Goal: Information Seeking & Learning: Get advice/opinions

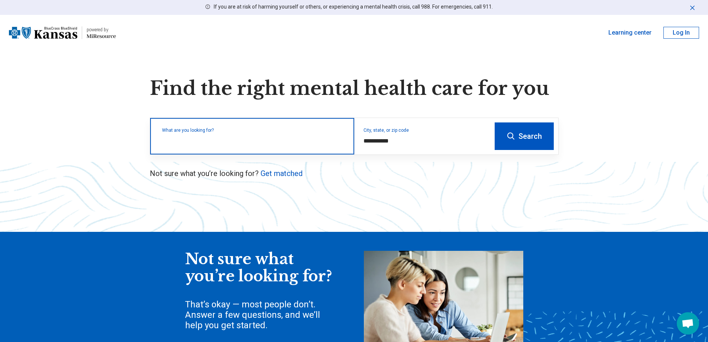
click at [243, 143] on input "text" at bounding box center [253, 139] width 183 height 9
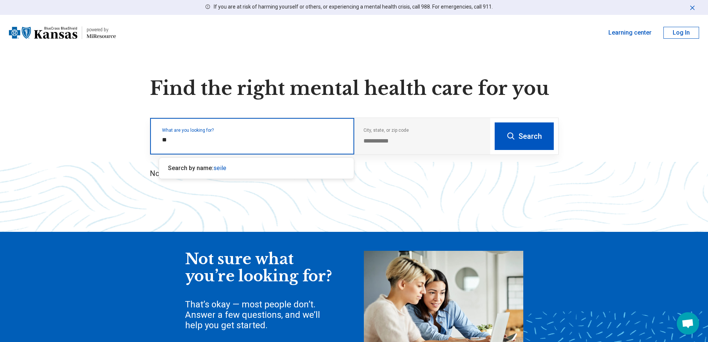
type input "*"
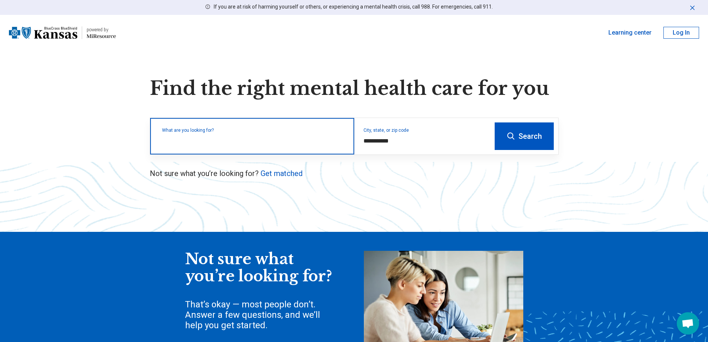
type input "*"
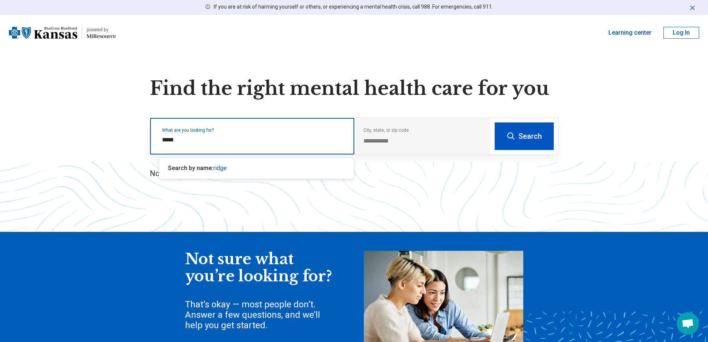
type input "*****"
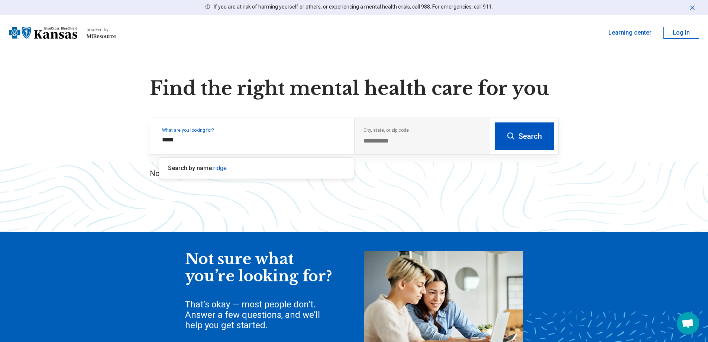
click at [528, 138] on button "Search" at bounding box center [524, 135] width 59 height 27
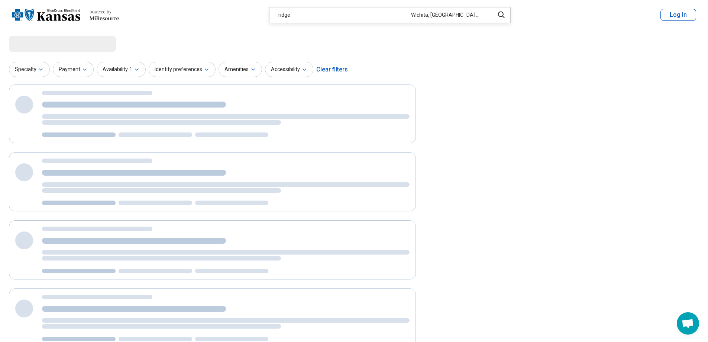
select select "***"
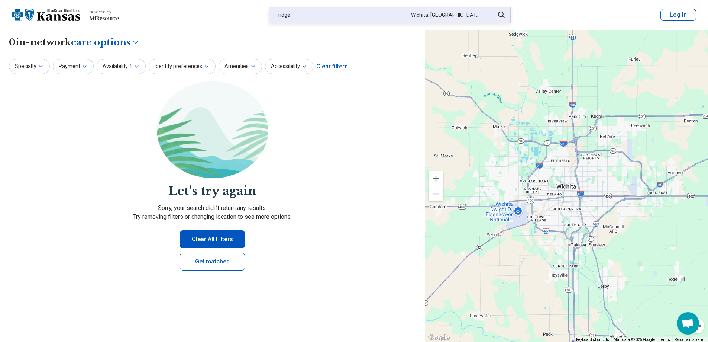
click at [298, 14] on div "ridge" at bounding box center [335, 14] width 132 height 15
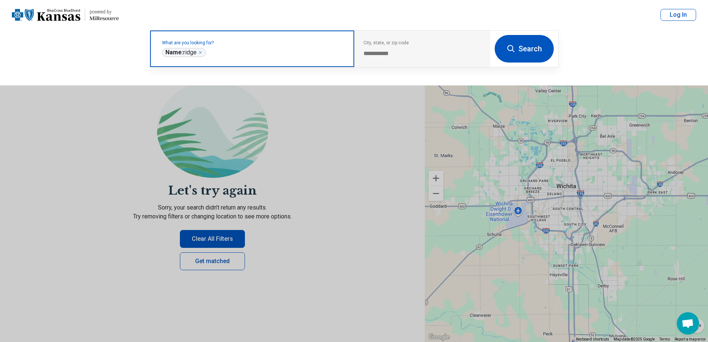
click at [201, 52] on icon "Remove" at bounding box center [200, 52] width 4 height 4
click at [216, 45] on label "What are you looking for?" at bounding box center [253, 43] width 183 height 4
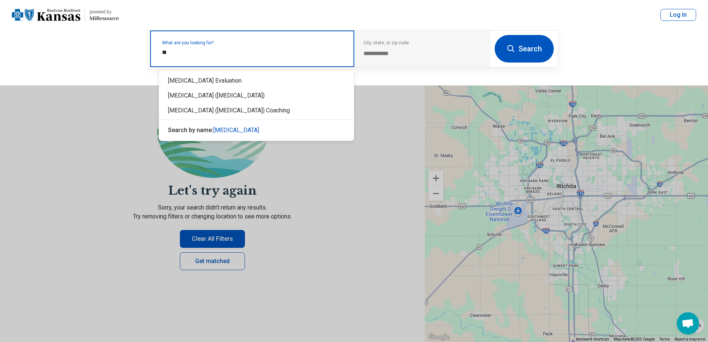
type input "*"
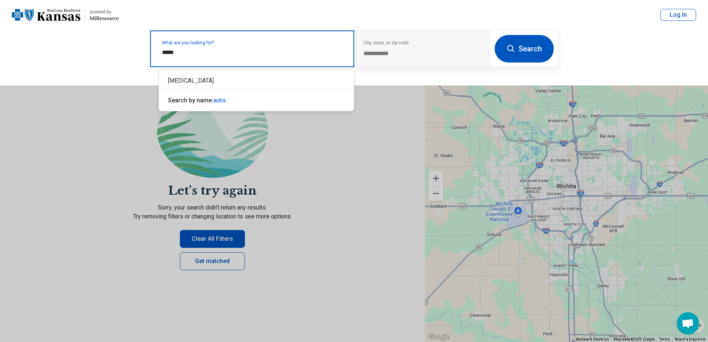
type input "******"
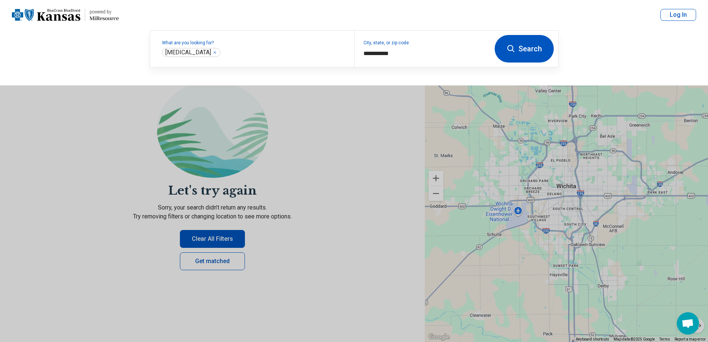
click at [514, 50] on icon at bounding box center [511, 48] width 9 height 9
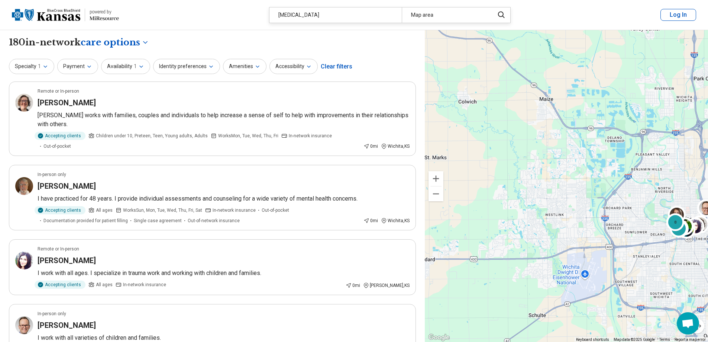
drag, startPoint x: 491, startPoint y: 187, endPoint x: 625, endPoint y: 220, distance: 137.4
click at [627, 221] on div "2 8" at bounding box center [566, 186] width 283 height 312
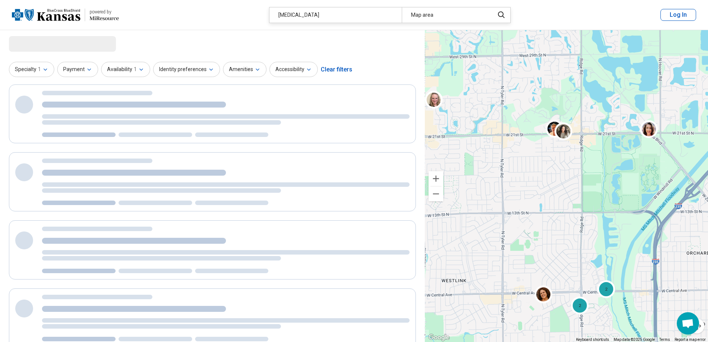
drag, startPoint x: 572, startPoint y: 168, endPoint x: 525, endPoint y: 204, distance: 59.8
click at [525, 204] on div "2 2 2 8" at bounding box center [566, 186] width 283 height 312
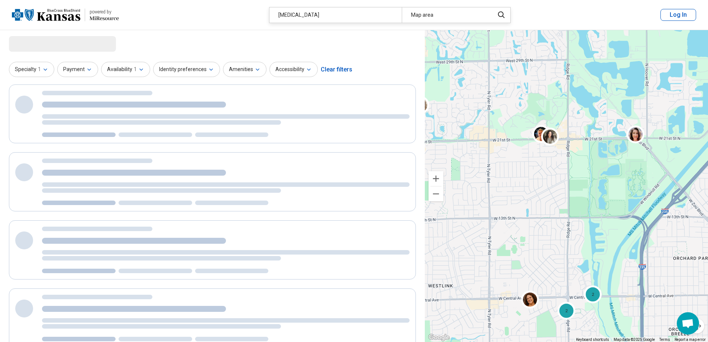
select select "***"
click at [550, 140] on img at bounding box center [549, 136] width 18 height 18
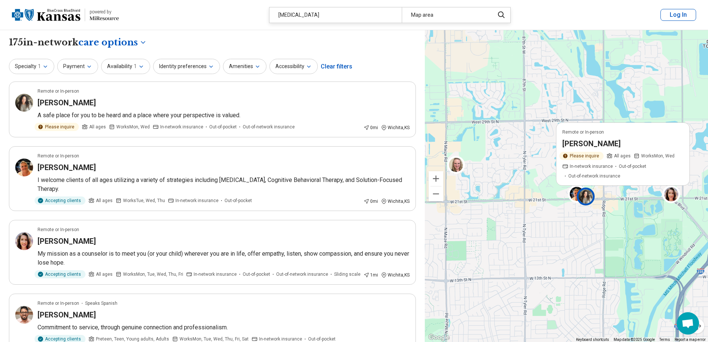
drag, startPoint x: 534, startPoint y: 198, endPoint x: 537, endPoint y: 213, distance: 14.8
click at [563, 233] on div "Remote or In-person Melissa Courter Please inquire All ages Works Mon, Wed In-n…" at bounding box center [566, 186] width 283 height 312
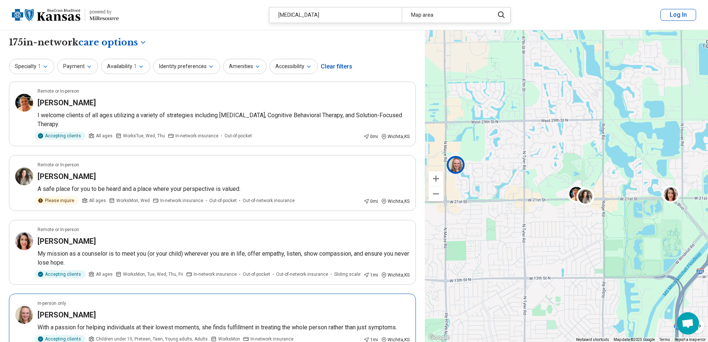
click at [457, 168] on img at bounding box center [456, 165] width 18 height 18
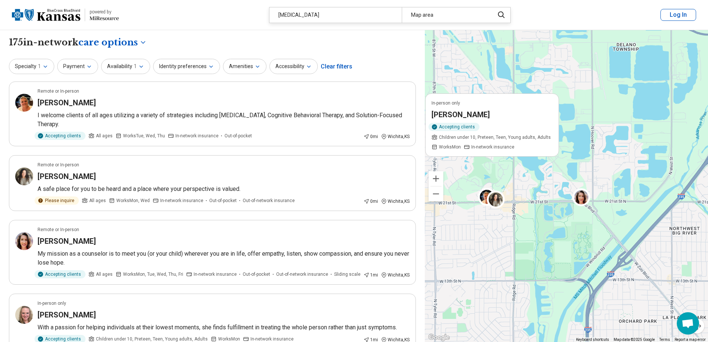
drag, startPoint x: 559, startPoint y: 216, endPoint x: 473, endPoint y: 219, distance: 85.5
click at [473, 219] on div "In-person only Hollie Meyer Accepting clients Children under 10, Preteen, Teen,…" at bounding box center [566, 186] width 283 height 312
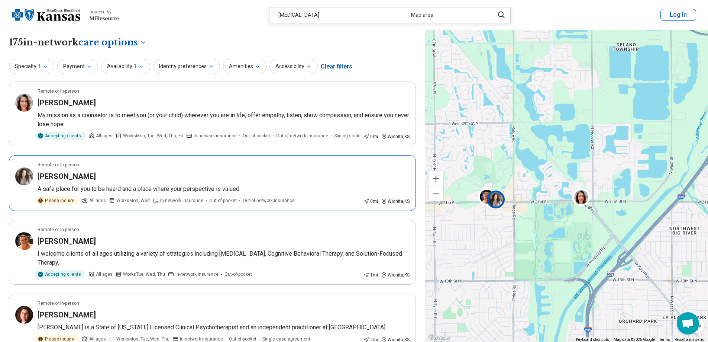
click at [501, 204] on img at bounding box center [496, 199] width 18 height 18
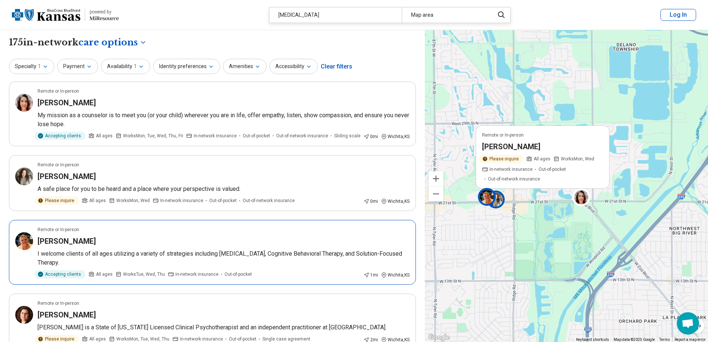
click at [483, 198] on img at bounding box center [487, 197] width 18 height 18
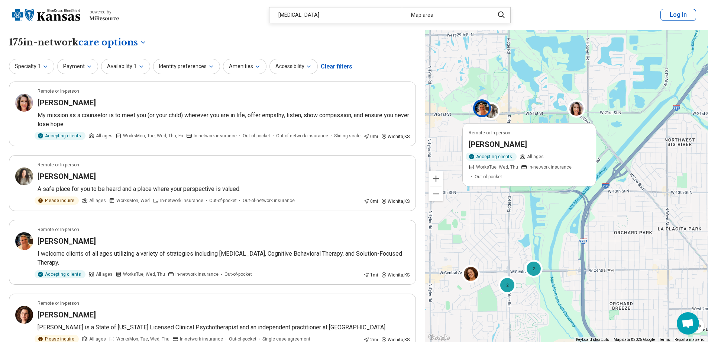
drag, startPoint x: 505, startPoint y: 294, endPoint x: 499, endPoint y: 188, distance: 106.4
click at [499, 188] on div "Remote or In-person Lanice Reiswig Accepting clients All ages Works Tue, Wed, T…" at bounding box center [566, 186] width 283 height 312
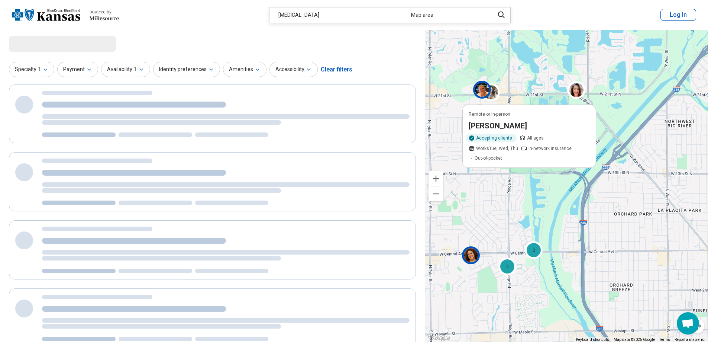
click at [475, 258] on img at bounding box center [471, 255] width 18 height 18
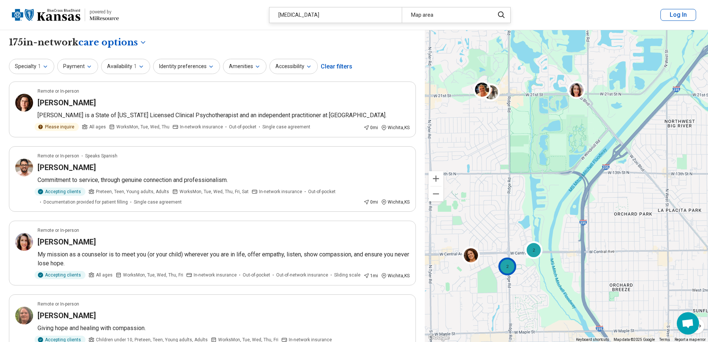
click at [510, 272] on div "2" at bounding box center [507, 266] width 18 height 18
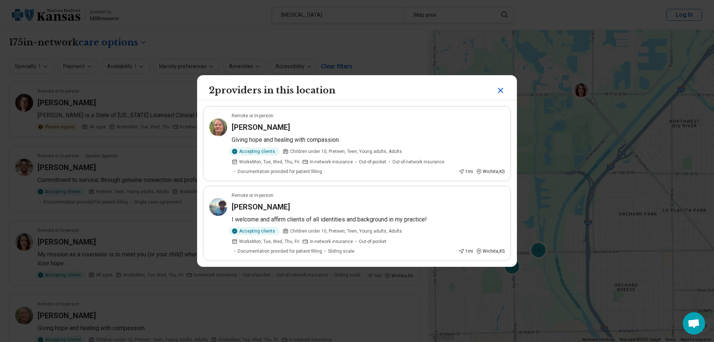
click at [500, 91] on icon "Close" at bounding box center [500, 90] width 9 height 9
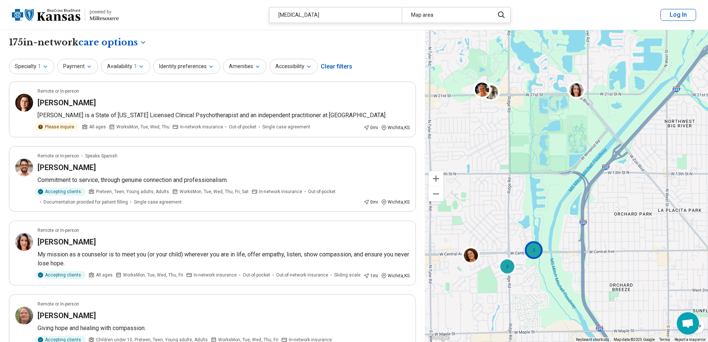
click at [533, 256] on div "2" at bounding box center [534, 249] width 18 height 18
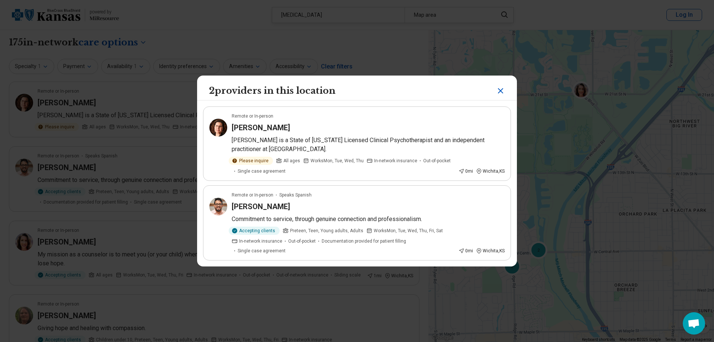
click at [499, 93] on icon "Close" at bounding box center [500, 90] width 4 height 4
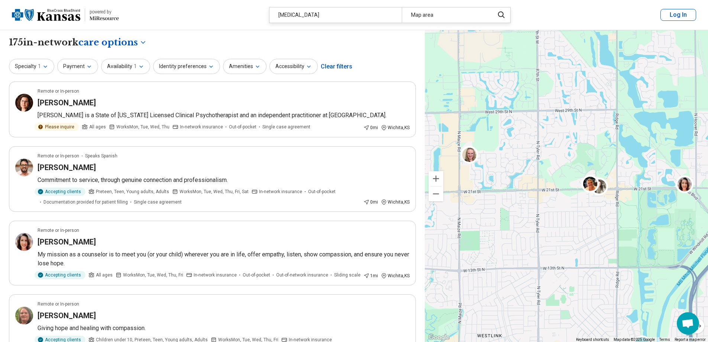
drag, startPoint x: 473, startPoint y: 181, endPoint x: 582, endPoint y: 276, distance: 144.9
click at [582, 276] on div "2 2 2 7" at bounding box center [566, 186] width 283 height 312
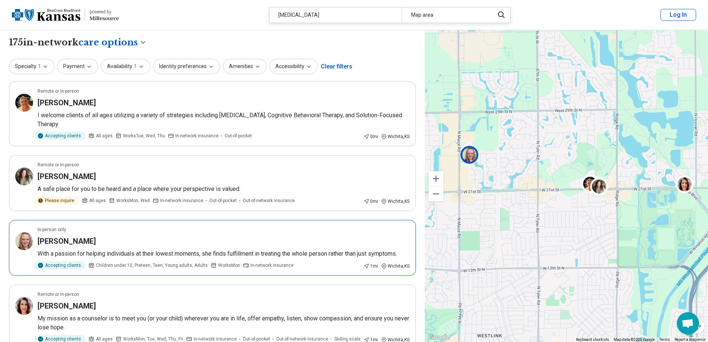
click at [472, 155] on img at bounding box center [469, 155] width 18 height 18
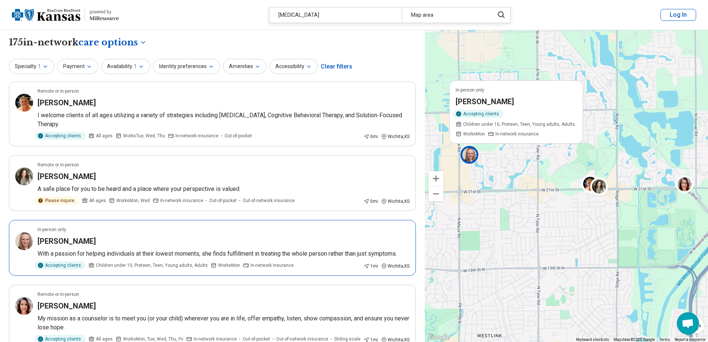
click at [317, 255] on p "With a passion for helping individuals at their lowest moments, she finds fulfi…" at bounding box center [224, 253] width 372 height 9
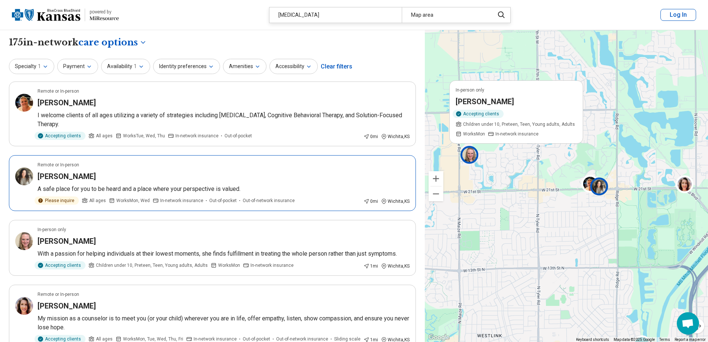
click at [601, 187] on img at bounding box center [599, 186] width 18 height 18
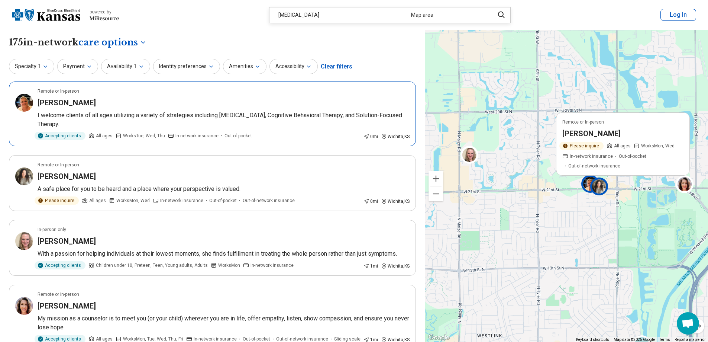
click at [589, 183] on img at bounding box center [590, 184] width 18 height 18
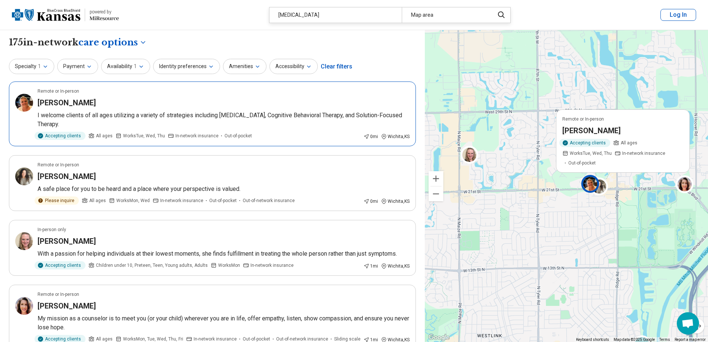
click at [592, 132] on h3 "[PERSON_NAME]" at bounding box center [591, 130] width 58 height 10
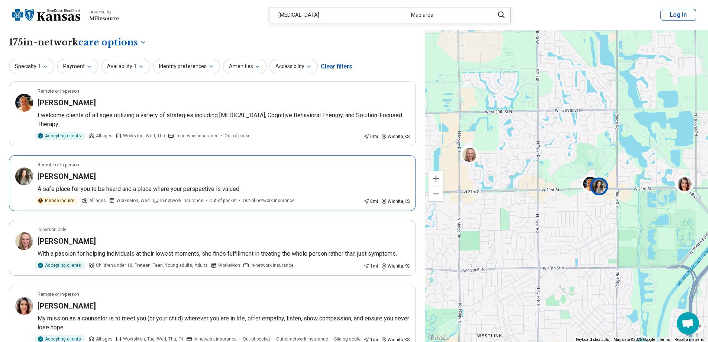
click at [604, 192] on img at bounding box center [599, 186] width 18 height 18
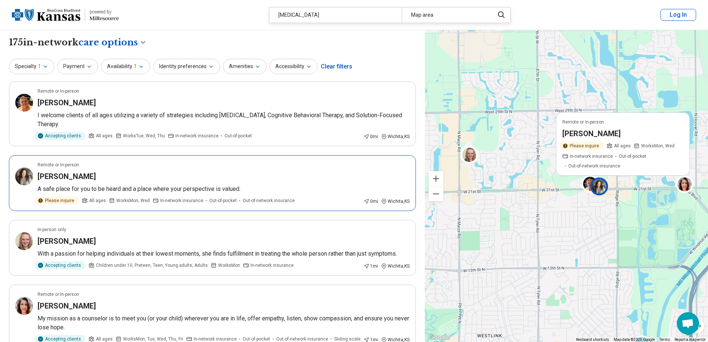
click at [149, 182] on article "Remote or In-person Melissa Courter A safe place for you to be heard and a plac…" at bounding box center [212, 183] width 407 height 56
click at [319, 15] on div "[MEDICAL_DATA]" at bounding box center [335, 14] width 132 height 15
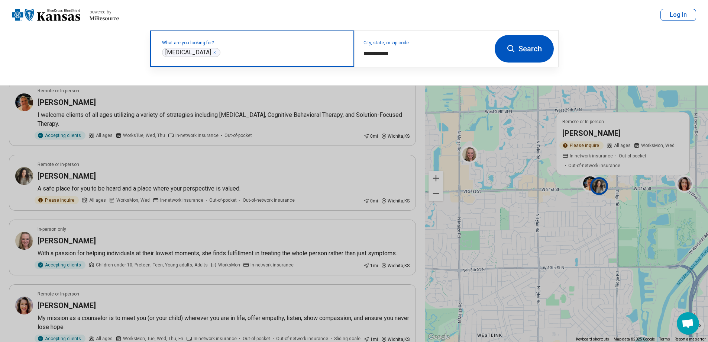
click at [190, 53] on div "Autism ****" at bounding box center [191, 52] width 58 height 9
click at [213, 54] on icon "Remove" at bounding box center [215, 52] width 4 height 4
click at [259, 52] on input "text" at bounding box center [253, 52] width 183 height 9
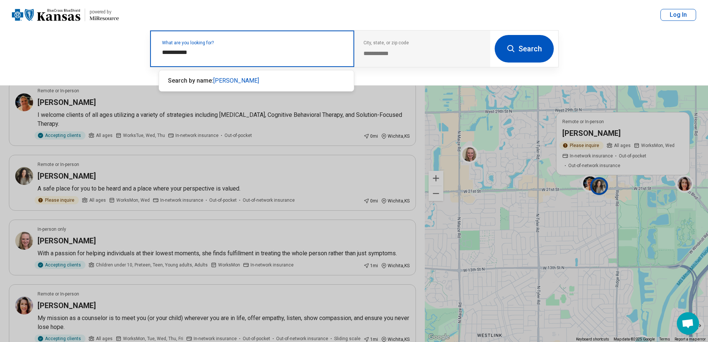
type input "**********"
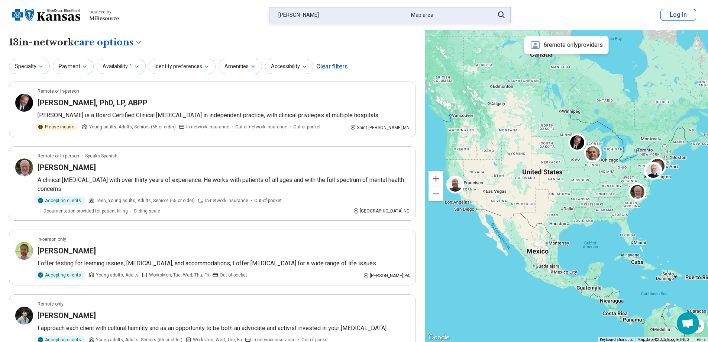
click at [431, 19] on div "Map area" at bounding box center [446, 14] width 88 height 15
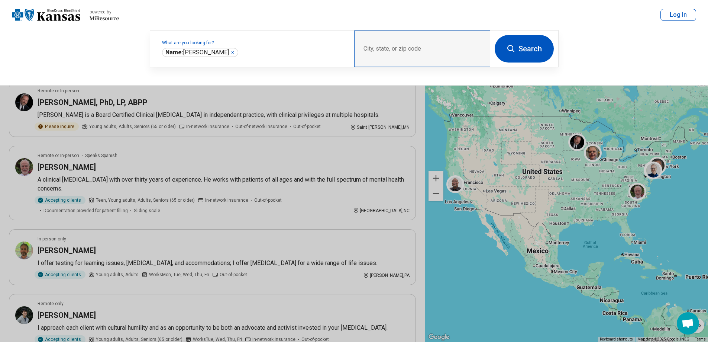
click at [385, 49] on div "City, state, or zip code" at bounding box center [422, 48] width 136 height 36
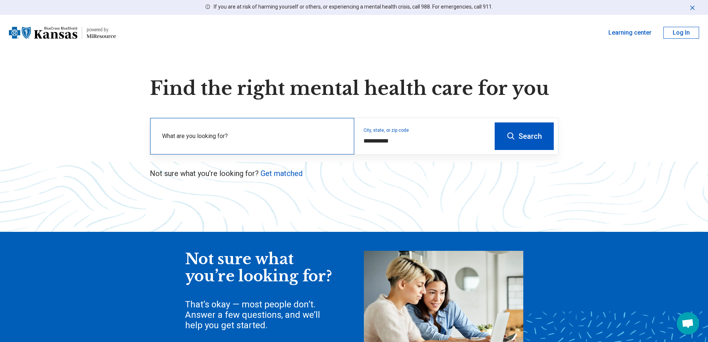
click at [279, 133] on label "What are you looking for?" at bounding box center [253, 136] width 183 height 9
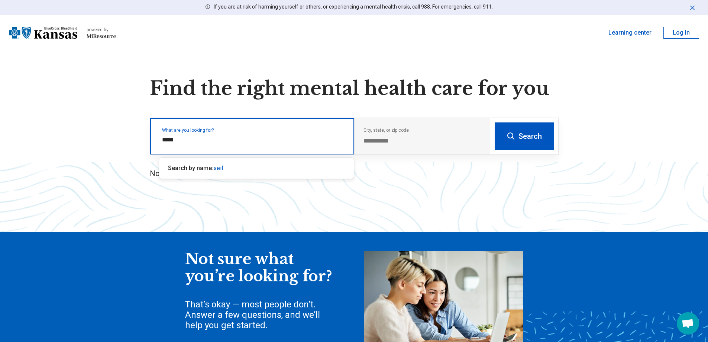
type input "******"
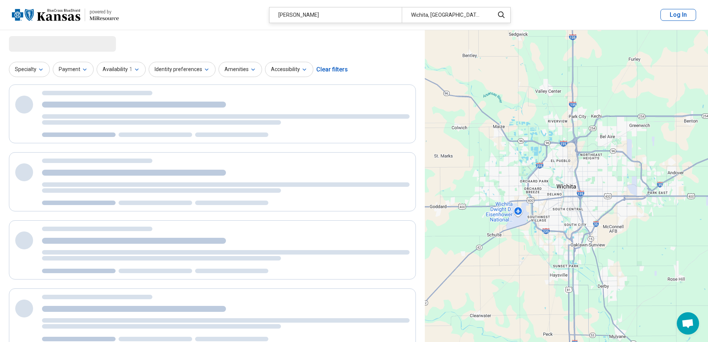
select select "***"
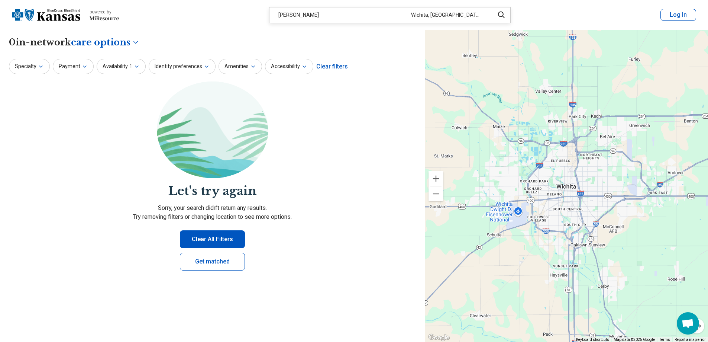
click at [294, 17] on div "seiler" at bounding box center [335, 14] width 132 height 15
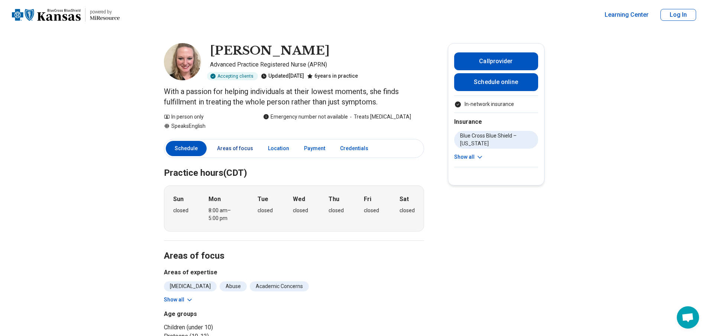
click at [232, 152] on link "Areas of focus" at bounding box center [235, 148] width 45 height 15
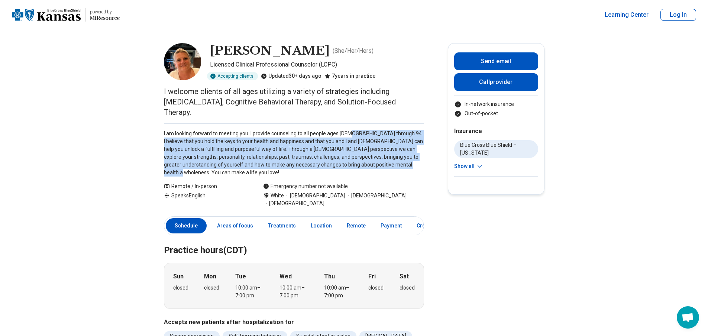
drag, startPoint x: 359, startPoint y: 125, endPoint x: 411, endPoint y: 153, distance: 58.2
click at [411, 153] on p "I am looking forward to meeting you. I provide counseling to all people ages [D…" at bounding box center [294, 153] width 260 height 47
click at [424, 150] on p "I am looking forward to meeting you. I provide counseling to all people ages [D…" at bounding box center [294, 153] width 260 height 47
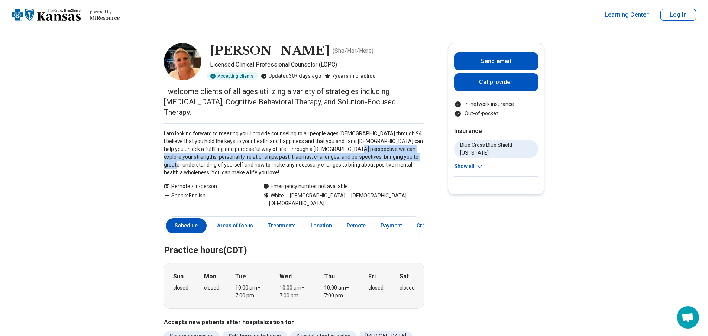
drag, startPoint x: 331, startPoint y: 139, endPoint x: 401, endPoint y: 148, distance: 69.7
click at [401, 148] on p "I am looking forward to meeting you. I provide counseling to all people ages [D…" at bounding box center [294, 153] width 260 height 47
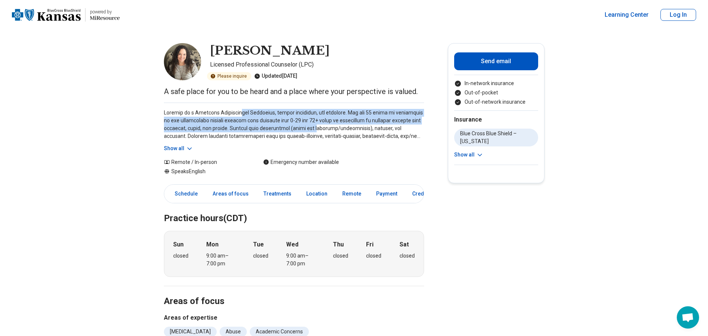
drag, startPoint x: 245, startPoint y: 114, endPoint x: 336, endPoint y: 152, distance: 99.2
click at [336, 149] on div "Show all" at bounding box center [294, 128] width 260 height 50
